Goal: Task Accomplishment & Management: Use online tool/utility

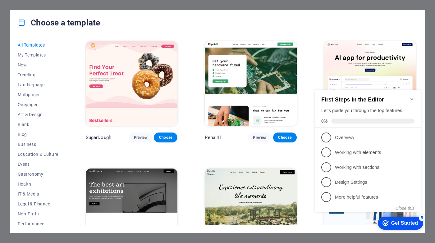
click at [243, 92] on img at bounding box center [251, 83] width 92 height 85
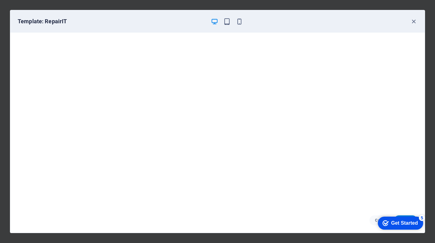
click at [392, 223] on div "Get Started" at bounding box center [404, 223] width 27 height 6
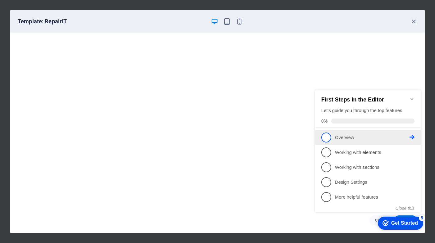
click at [345, 134] on p "Overview - incomplete" at bounding box center [372, 137] width 74 height 7
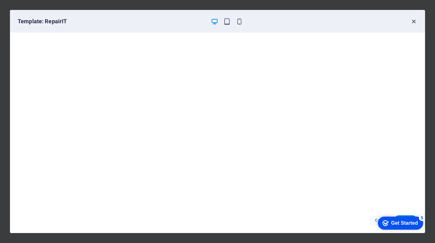
click at [414, 20] on icon "button" at bounding box center [413, 21] width 7 height 7
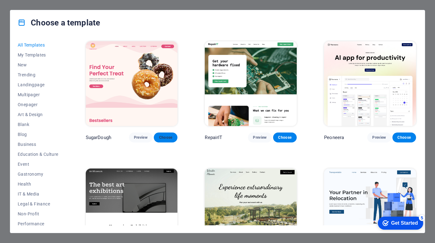
click at [161, 138] on span "Choose" at bounding box center [166, 137] width 14 height 5
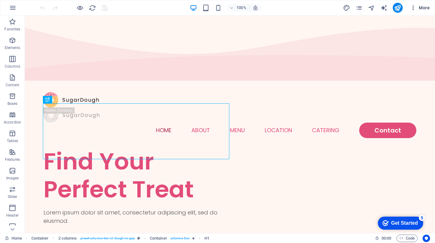
click at [412, 8] on icon "button" at bounding box center [413, 8] width 6 height 6
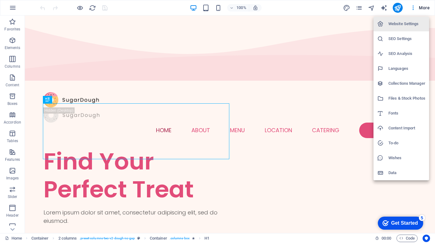
click at [323, 7] on div at bounding box center [217, 121] width 435 height 243
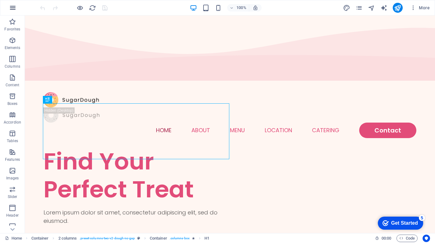
click at [12, 8] on icon "button" at bounding box center [12, 7] width 7 height 7
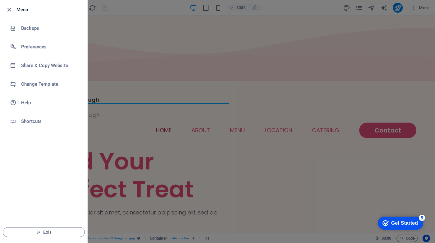
click at [133, 16] on div at bounding box center [217, 121] width 435 height 243
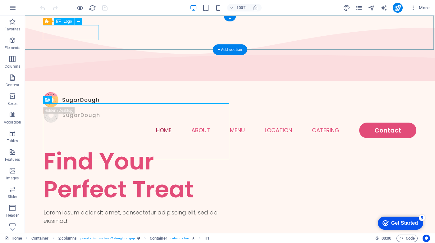
click at [78, 92] on div at bounding box center [229, 99] width 372 height 15
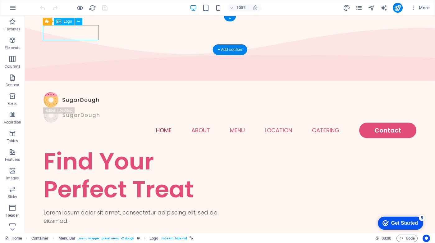
click at [78, 92] on div at bounding box center [229, 99] width 372 height 15
select select "px"
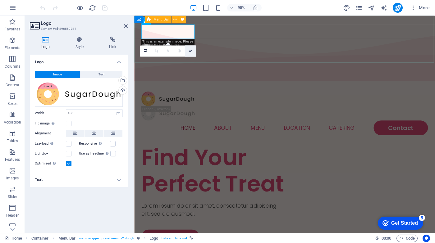
click at [188, 52] on icon at bounding box center [190, 50] width 4 height 3
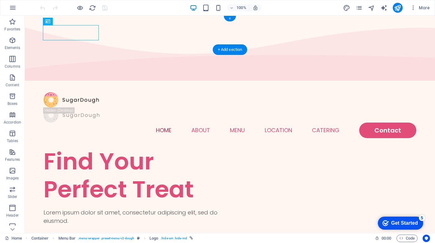
click at [105, 7] on div at bounding box center [74, 8] width 70 height 10
click at [223, 51] on div "+ Add section" at bounding box center [230, 49] width 34 height 11
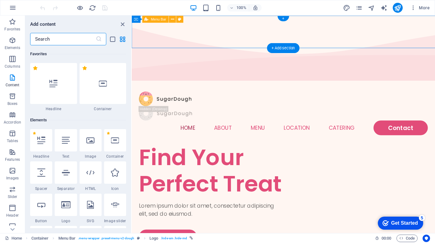
click at [230, 126] on nav "Home About Menu Location Catering Contact" at bounding box center [291, 134] width 304 height 16
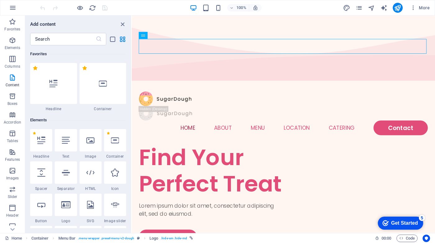
scroll to position [1086, 0]
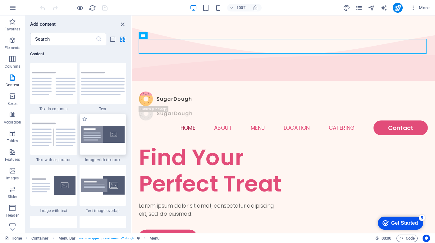
click at [94, 140] on img at bounding box center [103, 134] width 44 height 17
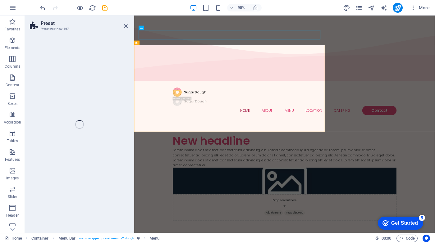
select select "rem"
select select "px"
select select "preset-text-with-image-v4-boxed"
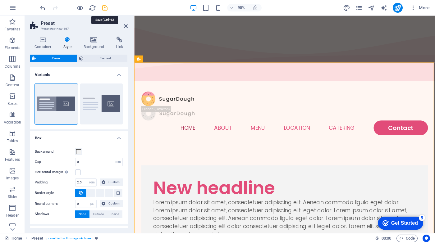
click at [105, 8] on icon "save" at bounding box center [104, 7] width 7 height 7
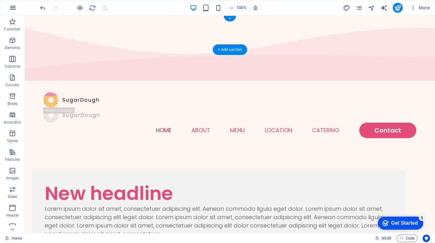
click at [12, 7] on icon "button" at bounding box center [12, 7] width 7 height 7
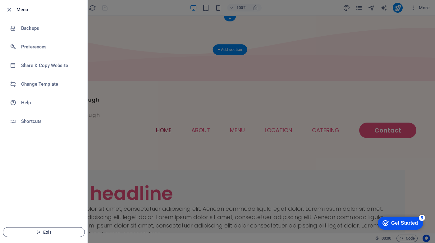
click at [33, 236] on button "Exit" at bounding box center [44, 232] width 82 height 10
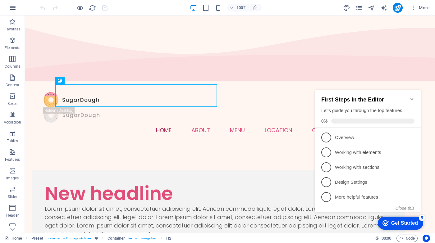
click at [10, 8] on icon "button" at bounding box center [12, 7] width 7 height 7
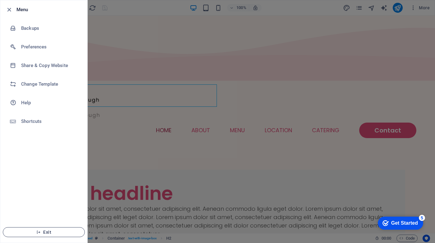
click at [31, 230] on span "Exit" at bounding box center [43, 232] width 71 height 5
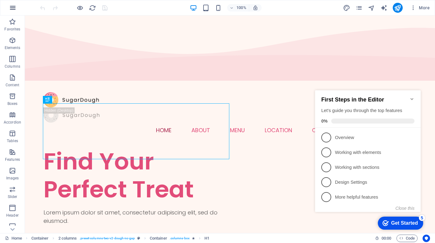
click at [12, 7] on icon "button" at bounding box center [12, 7] width 7 height 7
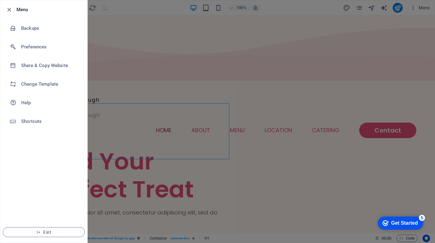
click at [118, 10] on div at bounding box center [217, 121] width 435 height 243
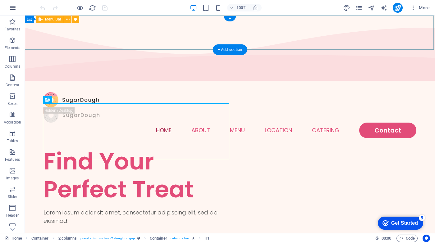
click at [12, 9] on icon "button" at bounding box center [12, 7] width 7 height 7
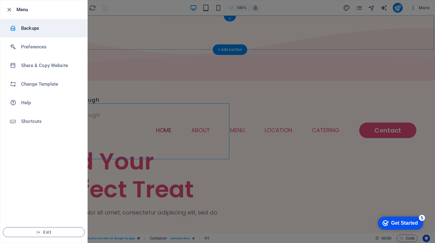
click at [32, 32] on h6 "Backups" at bounding box center [49, 28] width 57 height 7
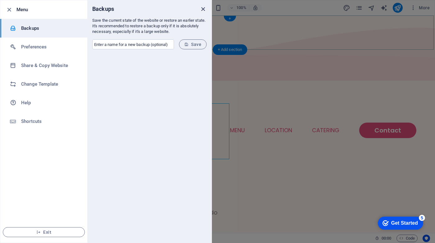
click at [205, 9] on icon "close" at bounding box center [202, 9] width 7 height 7
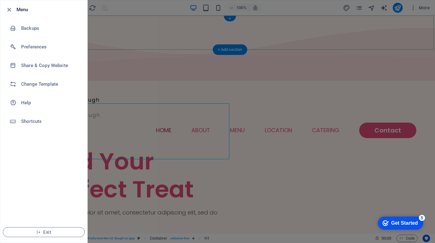
click at [130, 7] on div at bounding box center [217, 121] width 435 height 243
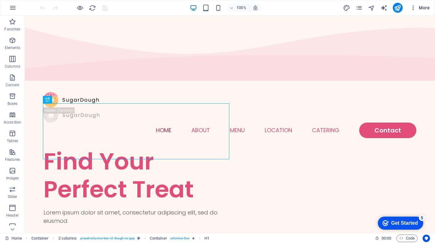
click at [413, 8] on icon "button" at bounding box center [413, 8] width 6 height 6
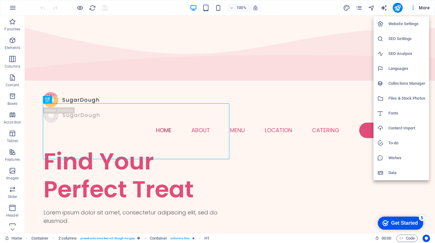
click at [11, 8] on div at bounding box center [217, 121] width 435 height 243
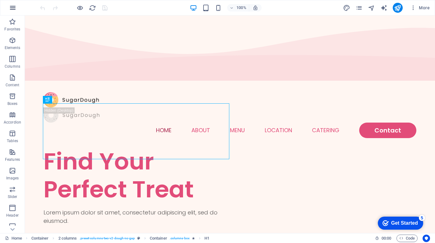
click at [14, 9] on icon "button" at bounding box center [12, 7] width 7 height 7
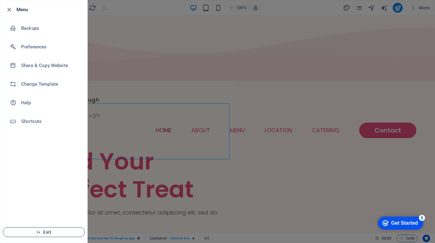
click at [43, 234] on span "Exit" at bounding box center [43, 232] width 71 height 5
